Goal: Information Seeking & Learning: Learn about a topic

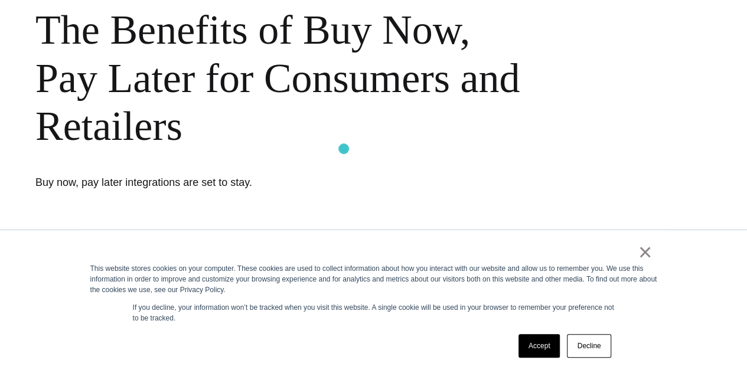
scroll to position [118, 0]
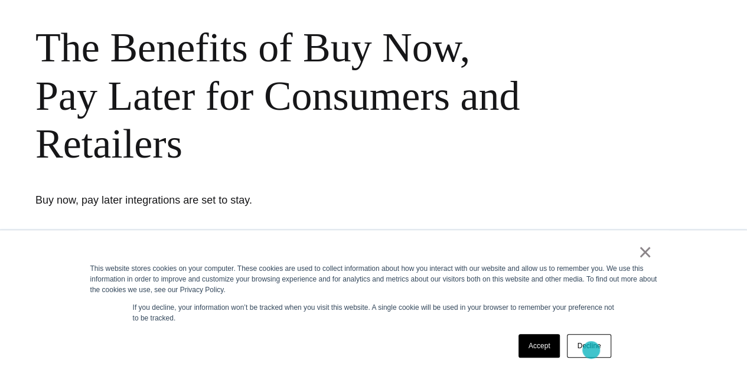
click at [591, 349] on link "Decline" at bounding box center [589, 346] width 44 height 24
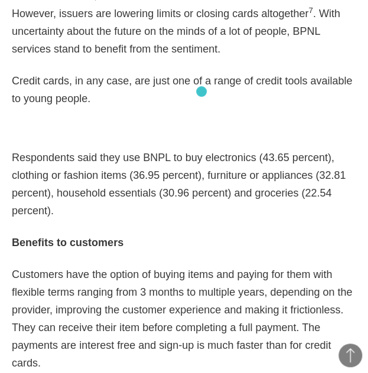
scroll to position [1712, 0]
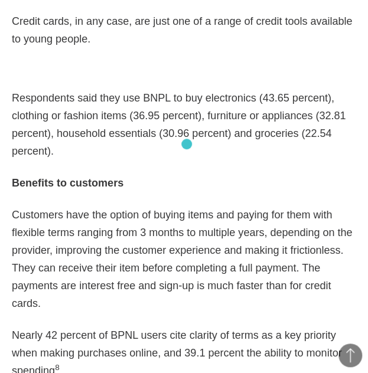
click at [187, 206] on p "Customers have the option of buying items and paying for them with flexible ter…" at bounding box center [184, 259] width 344 height 106
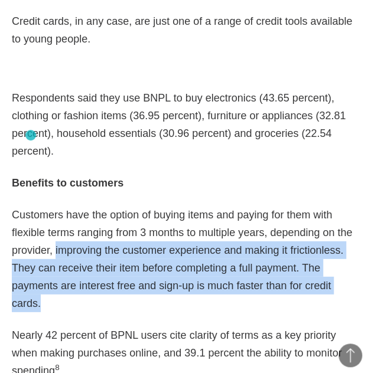
drag, startPoint x: 290, startPoint y: 162, endPoint x: -1, endPoint y: 121, distance: 294.4
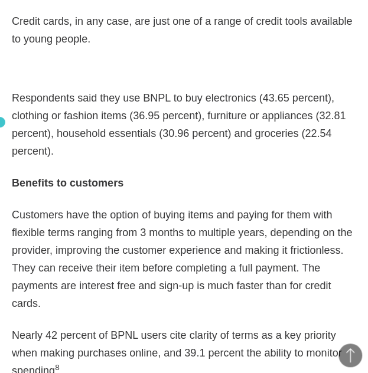
click at [21, 206] on p "Customers have the option of buying items and paying for them with flexible ter…" at bounding box center [184, 259] width 344 height 106
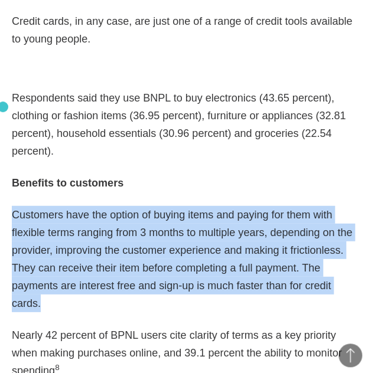
drag, startPoint x: 286, startPoint y: 162, endPoint x: -1, endPoint y: 89, distance: 296.0
click at [232, 206] on p "Customers have the option of buying items and paying for them with flexible ter…" at bounding box center [184, 259] width 344 height 106
click at [299, 206] on p "Customers have the option of buying items and paying for them with flexible ter…" at bounding box center [184, 259] width 344 height 106
drag, startPoint x: 299, startPoint y: 163, endPoint x: -1, endPoint y: 90, distance: 308.6
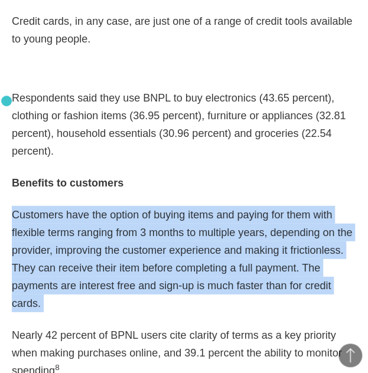
click at [172, 206] on p "Customers have the option of buying items and paying for them with flexible ter…" at bounding box center [184, 259] width 344 height 106
drag, startPoint x: 284, startPoint y: 161, endPoint x: -1, endPoint y: 94, distance: 293.4
click at [220, 206] on p "Customers have the option of buying items and paying for them with flexible ter…" at bounding box center [184, 259] width 344 height 106
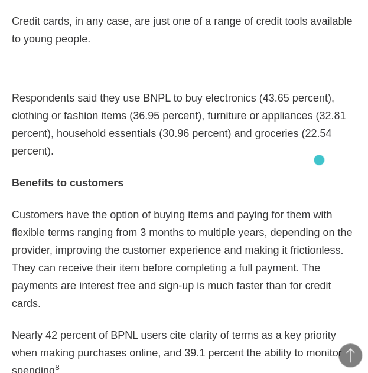
click at [319, 206] on p "Customers have the option of buying items and paying for them with flexible ter…" at bounding box center [184, 259] width 344 height 106
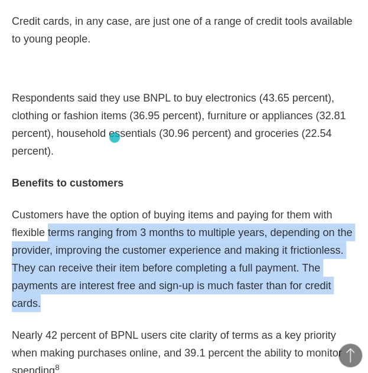
drag, startPoint x: 115, startPoint y: 138, endPoint x: -1, endPoint y: 104, distance: 120.3
click at [234, 206] on p "Customers have the option of buying items and paying for them with flexible ter…" at bounding box center [184, 259] width 344 height 106
click at [307, 206] on p "Customers have the option of buying items and paying for them with flexible ter…" at bounding box center [184, 259] width 344 height 106
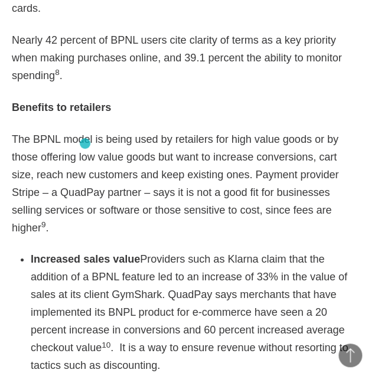
scroll to position [2066, 0]
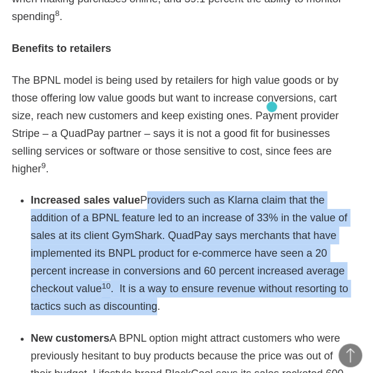
drag, startPoint x: 134, startPoint y: 18, endPoint x: 274, endPoint y: 108, distance: 166.5
click at [274, 191] on li "Increased sales value Providers such as Klarna claim that the addition of a BPN…" at bounding box center [193, 253] width 325 height 124
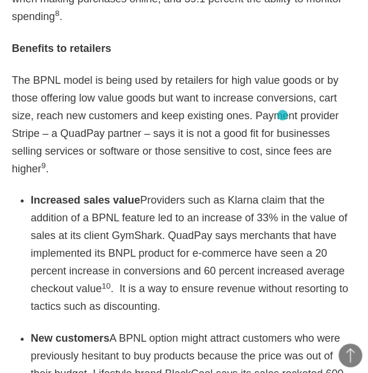
click at [282, 191] on li "Increased sales value Providers such as Klarna claim that the addition of a BPN…" at bounding box center [193, 253] width 325 height 124
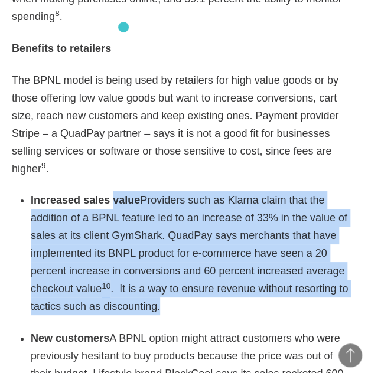
drag, startPoint x: 262, startPoint y: 102, endPoint x: 123, endPoint y: 25, distance: 159.0
click at [123, 191] on li "Increased sales value Providers such as Klarna claim that the addition of a BPN…" at bounding box center [193, 253] width 325 height 124
click at [152, 191] on li "Increased sales value Providers such as Klarna claim that the addition of a BPN…" at bounding box center [193, 253] width 325 height 124
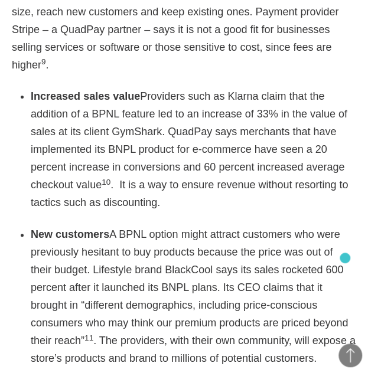
scroll to position [2184, 0]
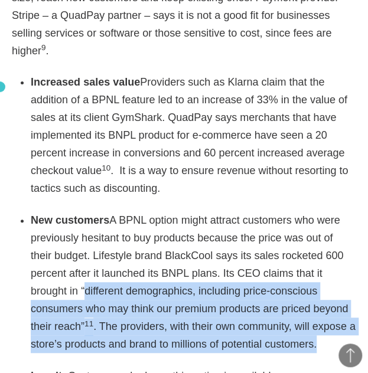
drag, startPoint x: 212, startPoint y: 149, endPoint x: 0, endPoint y: 87, distance: 221.3
click at [0, 87] on section "Best practices eCommerce 12・14・2020 Twitter Facebook Linkedin As eCommerce boom…" at bounding box center [184, 26] width 368 height 3106
click at [248, 211] on li "New customers A BPNL option might attract customers who were previously hesitan…" at bounding box center [193, 282] width 325 height 142
drag, startPoint x: 216, startPoint y: 151, endPoint x: 33, endPoint y: 89, distance: 193.0
click at [32, 211] on li "New customers A BPNL option might attract customers who were previously hesitan…" at bounding box center [193, 282] width 325 height 142
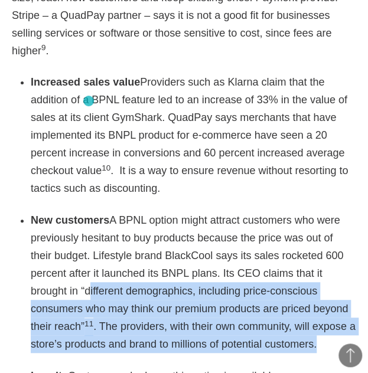
click at [182, 211] on li "New customers A BPNL option might attract customers who were previously hesitan…" at bounding box center [193, 282] width 325 height 142
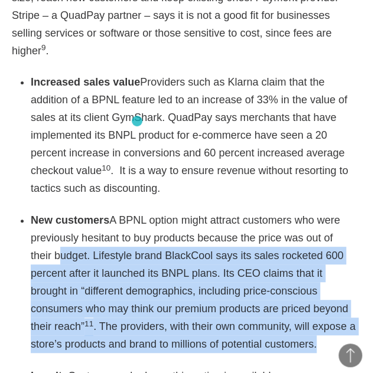
drag, startPoint x: 201, startPoint y: 140, endPoint x: -1, endPoint y: 60, distance: 217.2
click at [0, 60] on html "× This website stores cookies on your computer. These cookies are used to colle…" at bounding box center [184, 362] width 368 height 5092
click at [217, 211] on li "New customers A BPNL option might attract customers who were previously hesitan…" at bounding box center [193, 282] width 325 height 142
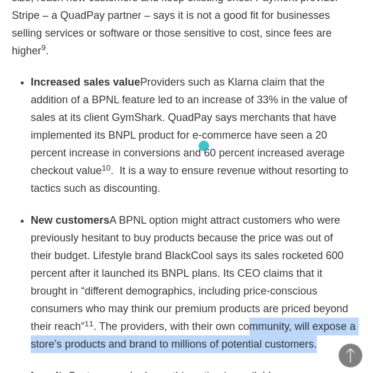
drag, startPoint x: 217, startPoint y: 150, endPoint x: 19, endPoint y: 67, distance: 215.1
click at [61, 211] on li "New customers A BPNL option might attract customers who were previously hesitan…" at bounding box center [193, 282] width 325 height 142
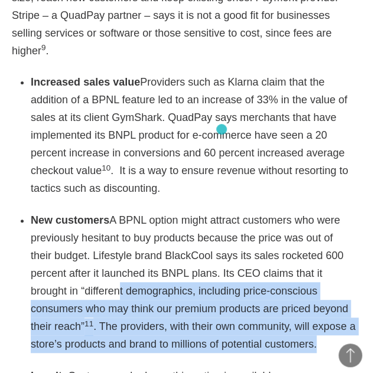
click at [221, 211] on li "New customers A BPNL option might attract customers who were previously hesitan…" at bounding box center [193, 282] width 325 height 142
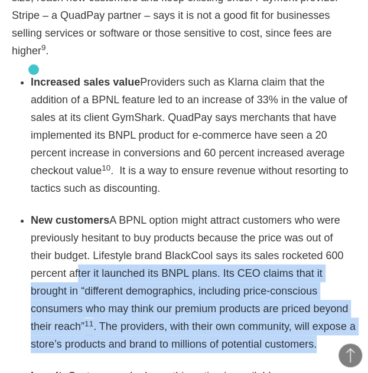
drag, startPoint x: 231, startPoint y: 143, endPoint x: 34, endPoint y: 70, distance: 211.0
click at [34, 211] on li "New customers A BPNL option might attract customers who were previously hesitan…" at bounding box center [193, 282] width 325 height 142
click at [246, 211] on li "New customers A BPNL option might attract customers who were previously hesitan…" at bounding box center [193, 282] width 325 height 142
click at [260, 211] on li "New customers A BPNL option might attract customers who were previously hesitan…" at bounding box center [193, 282] width 325 height 142
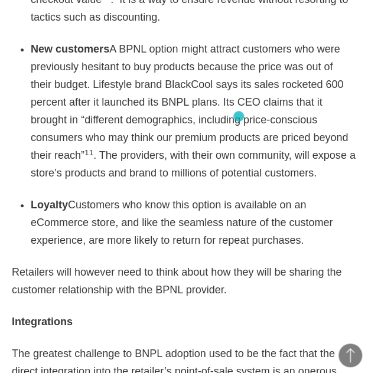
scroll to position [2356, 0]
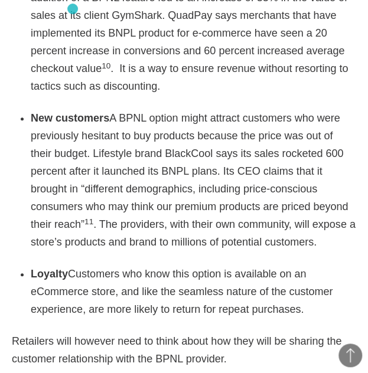
drag, startPoint x: 202, startPoint y: 42, endPoint x: 39, endPoint y: -3, distance: 169.0
click at [39, 0] on html "× This website stores cookies on your computer. These cookies are used to colle…" at bounding box center [184, 260] width 368 height 5092
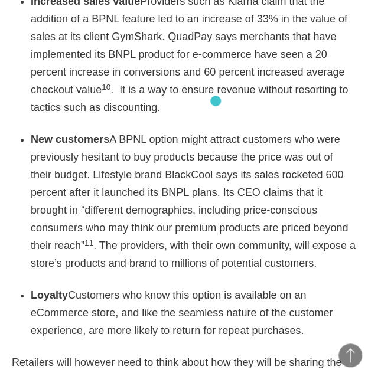
click at [215, 286] on li "Loyalty Customers who know this option is available on an eCommerce store, and …" at bounding box center [193, 312] width 325 height 53
click at [228, 286] on li "Loyalty Customers who know this option is available on an eCommerce store, and …" at bounding box center [193, 312] width 325 height 53
drag, startPoint x: 225, startPoint y: 138, endPoint x: 11, endPoint y: 97, distance: 218.7
click at [37, 289] on strong "Loyalty" at bounding box center [49, 295] width 37 height 12
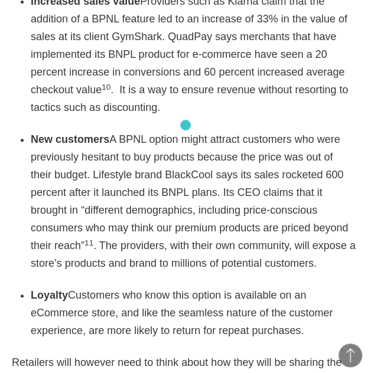
drag, startPoint x: 30, startPoint y: 96, endPoint x: 191, endPoint y: 126, distance: 164.5
click at [191, 286] on li "Loyalty Customers who know this option is available on an eCommerce store, and …" at bounding box center [193, 312] width 325 height 53
drag, startPoint x: 200, startPoint y: 132, endPoint x: 35, endPoint y: 97, distance: 167.9
click at [35, 286] on li "Loyalty Customers who know this option is available on an eCommerce store, and …" at bounding box center [193, 312] width 325 height 53
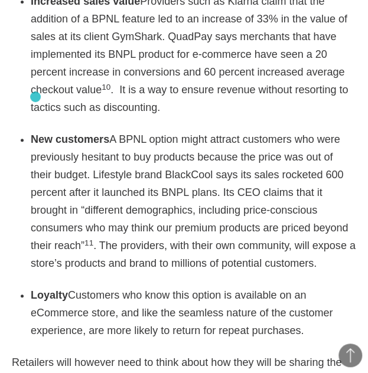
click at [35, 289] on strong "Loyalty" at bounding box center [49, 295] width 37 height 12
drag, startPoint x: 32, startPoint y: 96, endPoint x: 226, endPoint y: 141, distance: 199.3
click at [226, 286] on li "Loyalty Customers who know this option is available on an eCommerce store, and …" at bounding box center [193, 312] width 325 height 53
click at [221, 286] on li "Loyalty Customers who know this option is available on an eCommerce store, and …" at bounding box center [193, 312] width 325 height 53
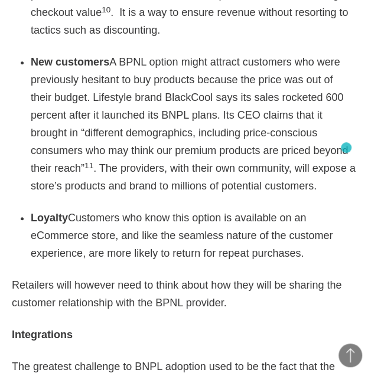
scroll to position [2324, 0]
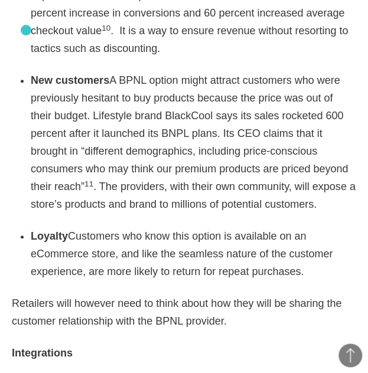
drag, startPoint x: 195, startPoint y: 74, endPoint x: 24, endPoint y: 30, distance: 176.7
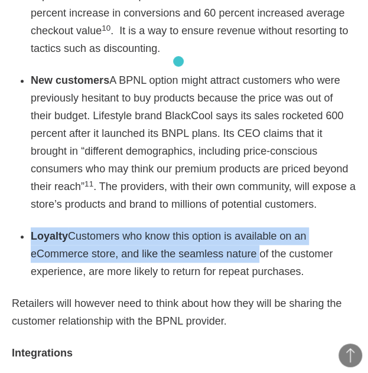
drag, startPoint x: 31, startPoint y: 38, endPoint x: 185, endPoint y: 66, distance: 156.5
click at [184, 227] on li "Loyalty Customers who know this option is available on an eCommerce store, and …" at bounding box center [193, 253] width 325 height 53
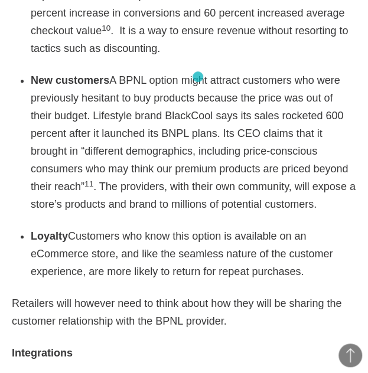
click at [198, 227] on li "Loyalty Customers who know this option is available on an eCommerce store, and …" at bounding box center [193, 253] width 325 height 53
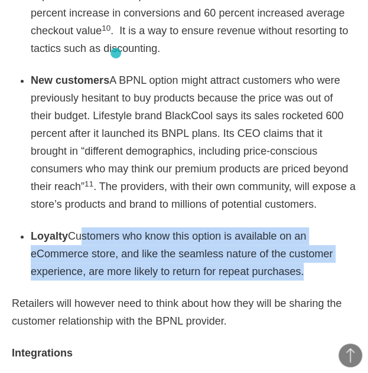
drag, startPoint x: 145, startPoint y: 63, endPoint x: 71, endPoint y: 38, distance: 78.2
click at [71, 227] on li "Loyalty Customers who know this option is available on an eCommerce store, and …" at bounding box center [193, 253] width 325 height 53
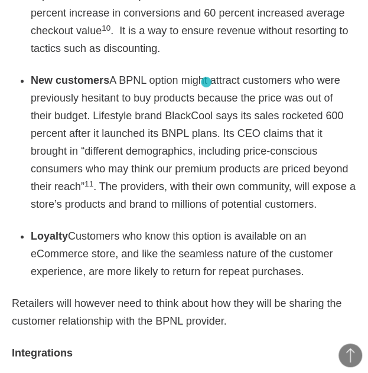
click at [206, 227] on li "Loyalty Customers who know this option is available on an eCommerce store, and …" at bounding box center [193, 253] width 325 height 53
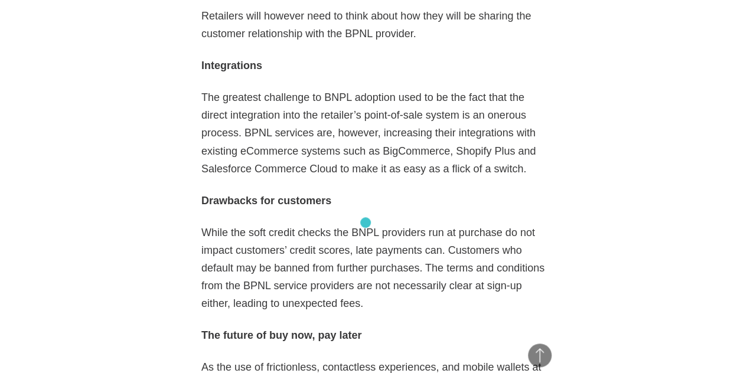
scroll to position [2678, 0]
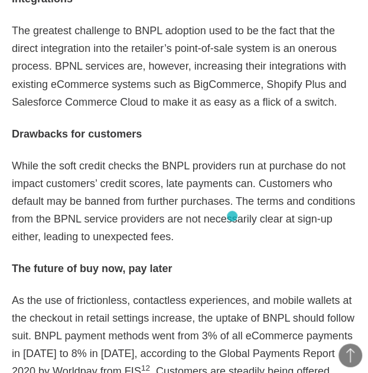
drag, startPoint x: 232, startPoint y: 216, endPoint x: 149, endPoint y: 185, distance: 88.9
click at [232, 291] on p "As the use of frictionless, contactless experiences, and mobile wallets at the …" at bounding box center [184, 362] width 344 height 142
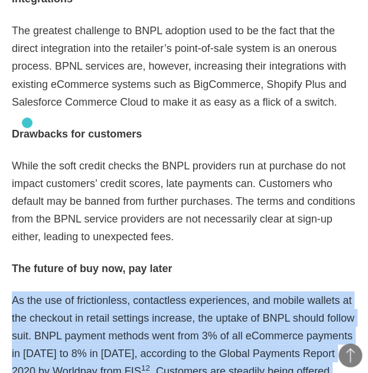
drag, startPoint x: 149, startPoint y: 185, endPoint x: 9, endPoint y: 109, distance: 159.0
click at [248, 291] on p "As the use of frictionless, contactless experiences, and mobile wallets at the …" at bounding box center [184, 362] width 344 height 142
click at [249, 291] on p "As the use of frictionless, contactless experiences, and mobile wallets at the …" at bounding box center [184, 362] width 344 height 142
click at [251, 291] on p "As the use of frictionless, contactless experiences, and mobile wallets at the …" at bounding box center [184, 362] width 344 height 142
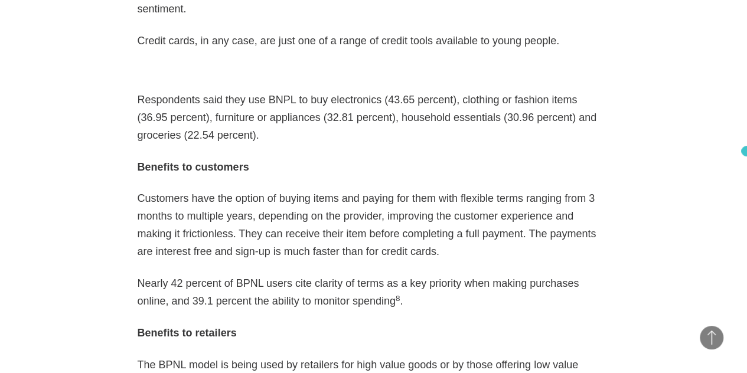
scroll to position [0, 0]
